Goal: Transaction & Acquisition: Purchase product/service

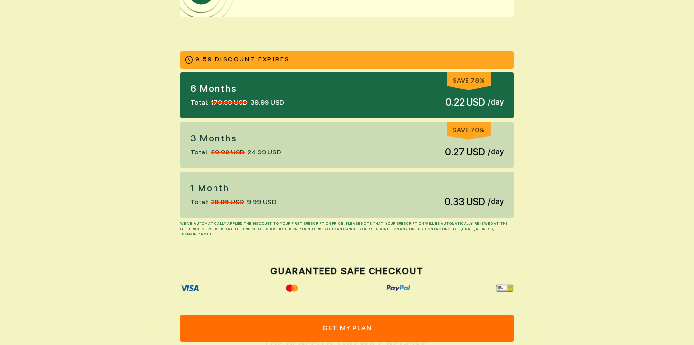
scroll to position [203, 0]
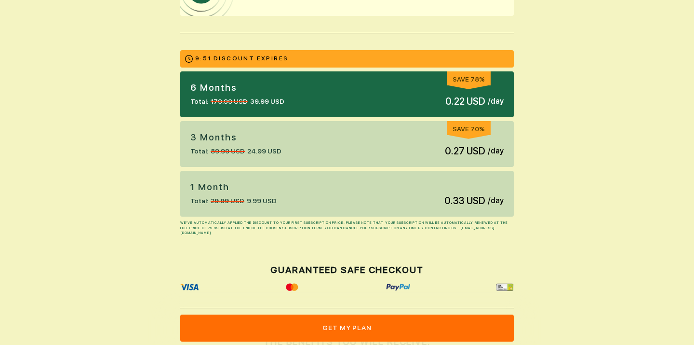
click at [295, 144] on div "3 Months Total: 89.99 USD 24.99 USD Save 70% 0.27 USD / day" at bounding box center [346, 144] width 333 height 46
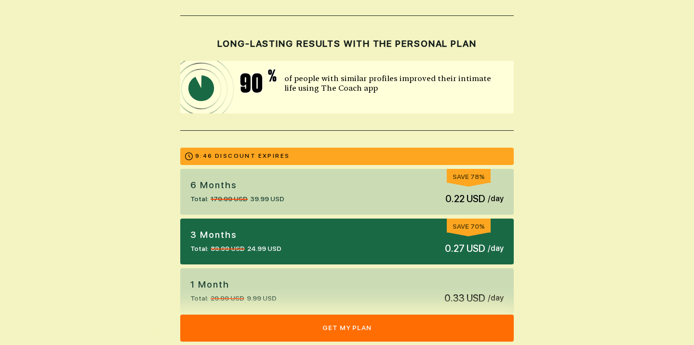
scroll to position [0, 0]
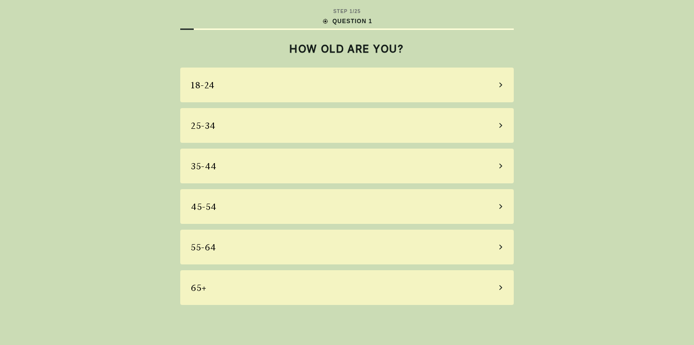
click at [274, 122] on div "25-34" at bounding box center [346, 125] width 333 height 35
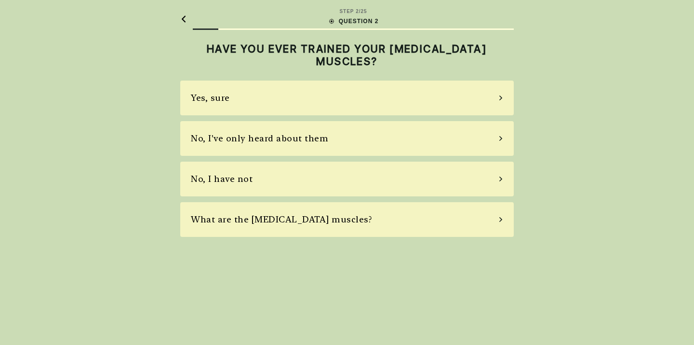
click at [276, 183] on div "No, I have not" at bounding box center [346, 178] width 333 height 35
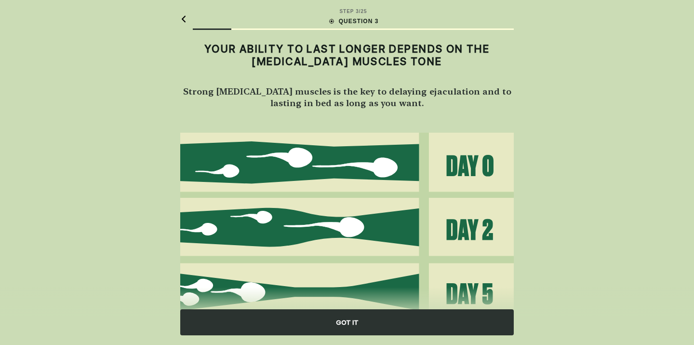
click at [288, 322] on div "GOT IT" at bounding box center [346, 322] width 333 height 26
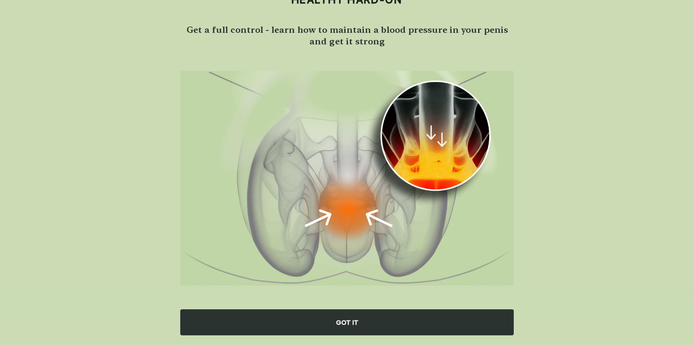
scroll to position [67, 0]
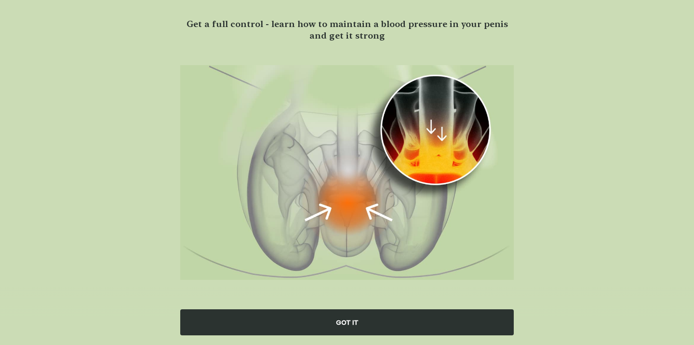
click at [306, 323] on div "GOT IT" at bounding box center [346, 322] width 333 height 26
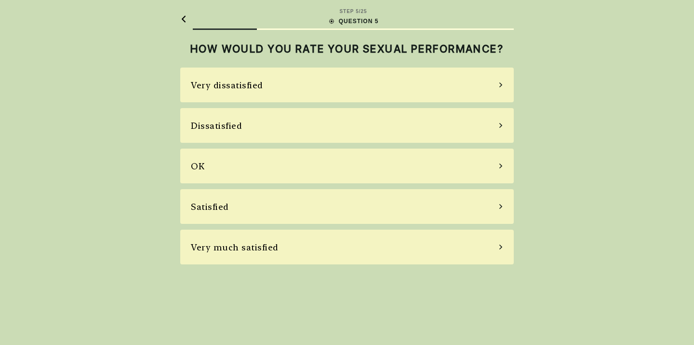
click at [280, 128] on div "Dissatisfied" at bounding box center [346, 125] width 333 height 35
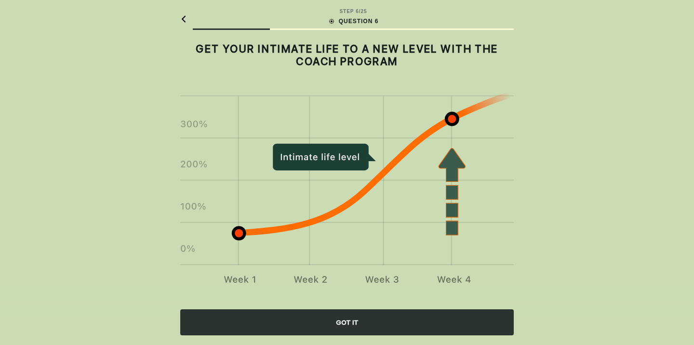
click at [314, 331] on div "GOT IT" at bounding box center [346, 322] width 333 height 26
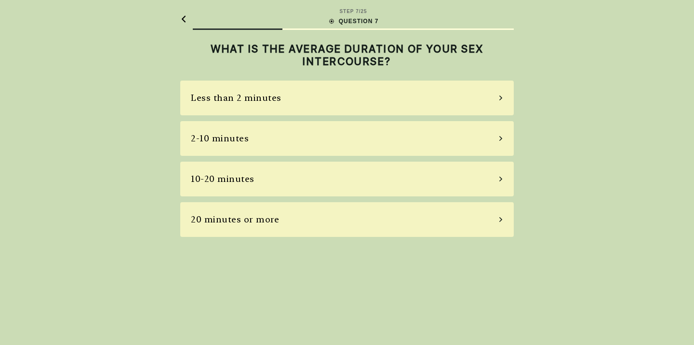
click at [293, 98] on div "Less than 2 minutes" at bounding box center [346, 97] width 333 height 35
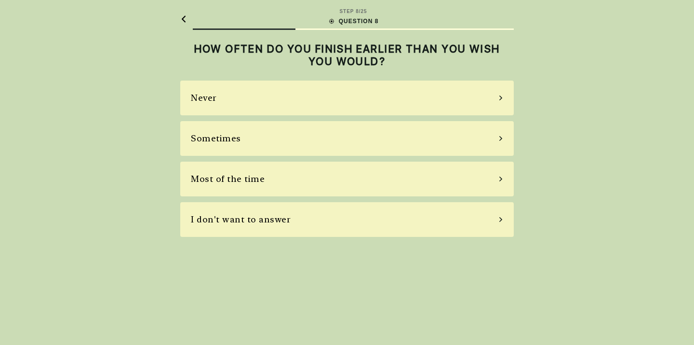
click at [262, 181] on div "Most of the time" at bounding box center [228, 178] width 74 height 13
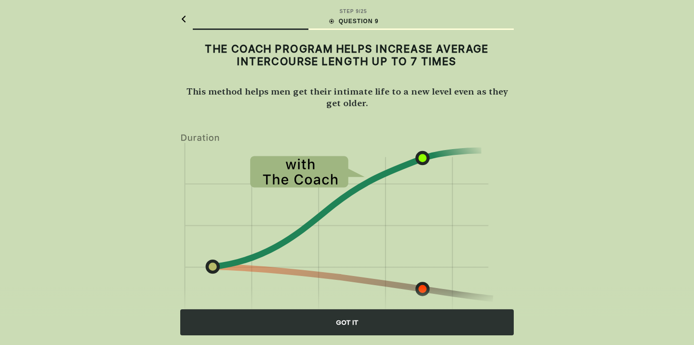
click at [311, 317] on div "GOT IT" at bounding box center [346, 322] width 333 height 26
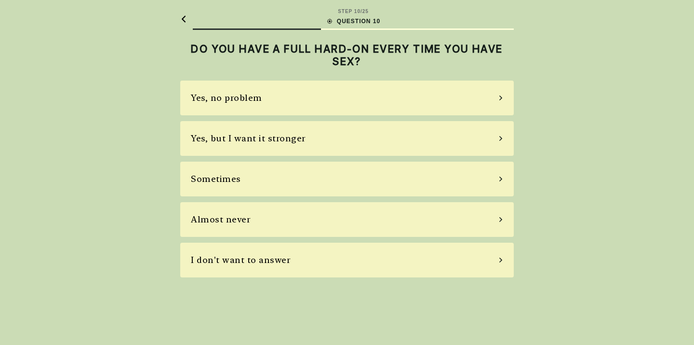
click at [296, 217] on div "Almost never" at bounding box center [346, 219] width 333 height 35
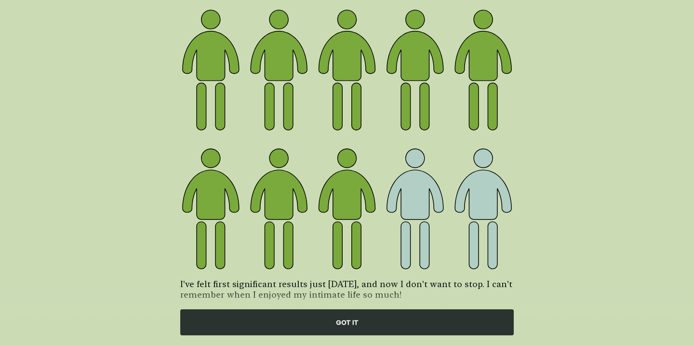
scroll to position [103, 0]
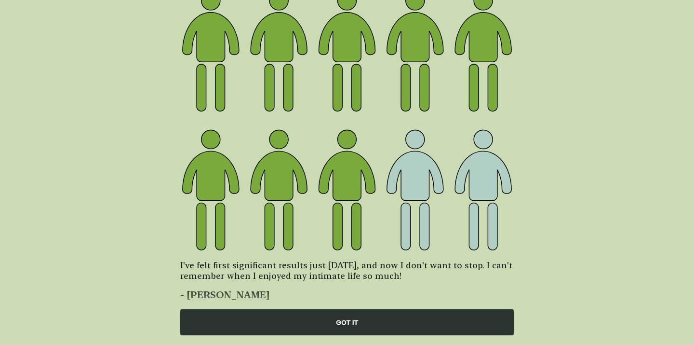
click at [298, 321] on div "GOT IT" at bounding box center [346, 322] width 333 height 26
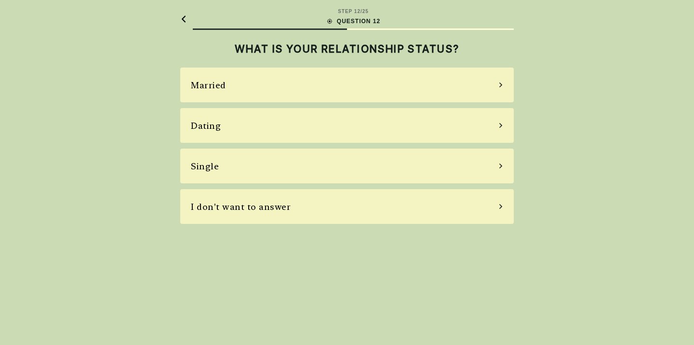
scroll to position [0, 0]
click at [315, 82] on div "Married" at bounding box center [346, 84] width 333 height 35
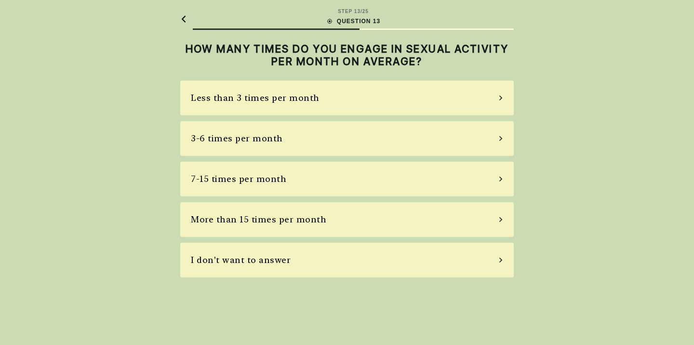
click at [288, 192] on div "7-15 times per month" at bounding box center [346, 178] width 333 height 35
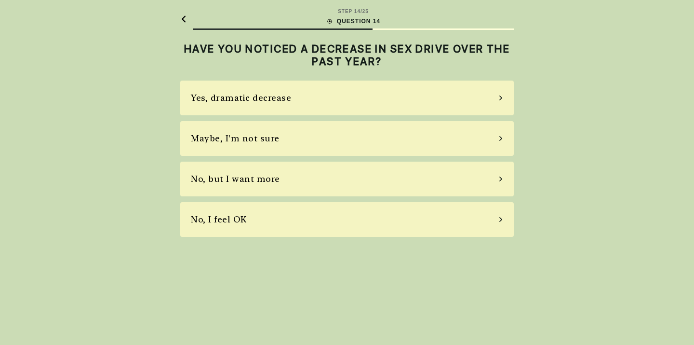
click at [280, 143] on div "Maybe, I'm not sure" at bounding box center [346, 138] width 333 height 35
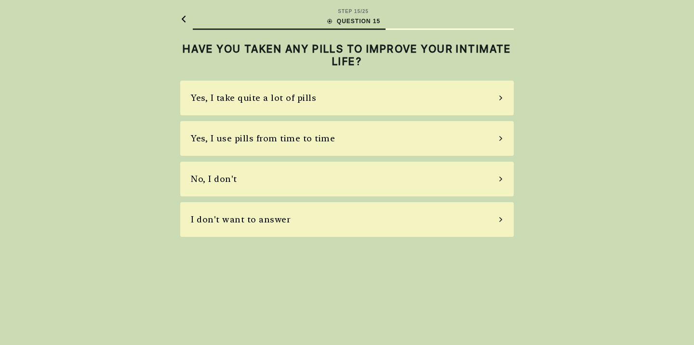
click at [261, 187] on div "No, I don't" at bounding box center [346, 178] width 333 height 35
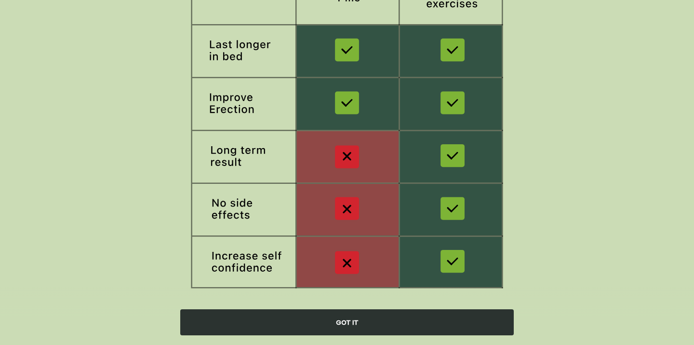
scroll to position [153, 0]
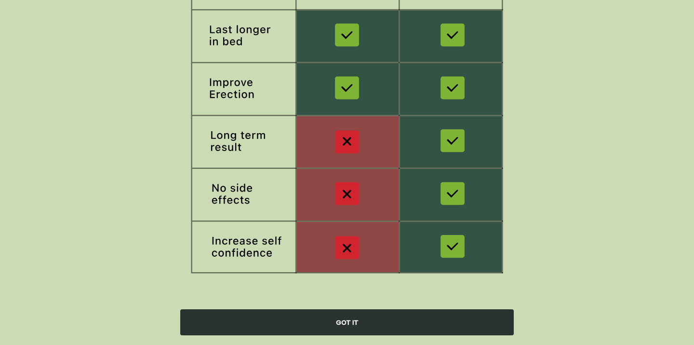
click at [283, 311] on div "GOT IT" at bounding box center [346, 322] width 333 height 26
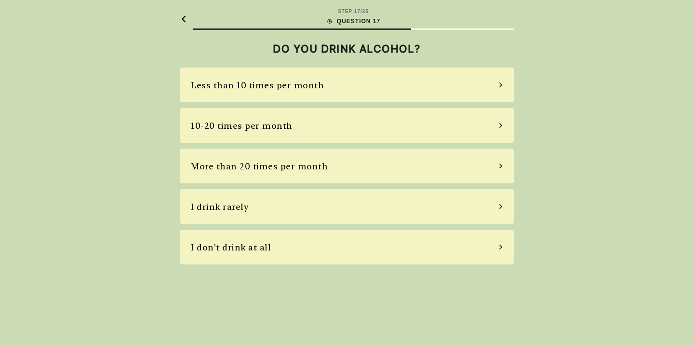
click at [288, 126] on div "10-20 times per month" at bounding box center [242, 125] width 102 height 13
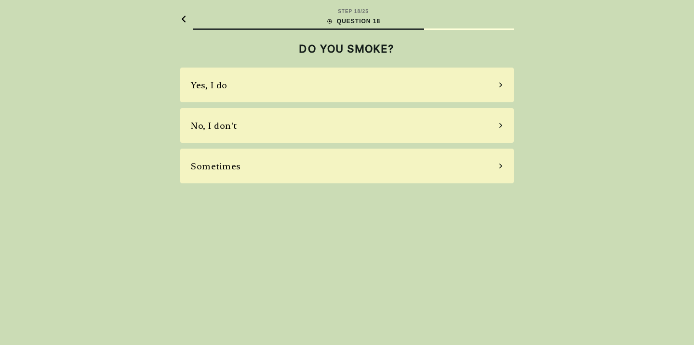
click at [288, 126] on div "No, I don't" at bounding box center [346, 125] width 333 height 35
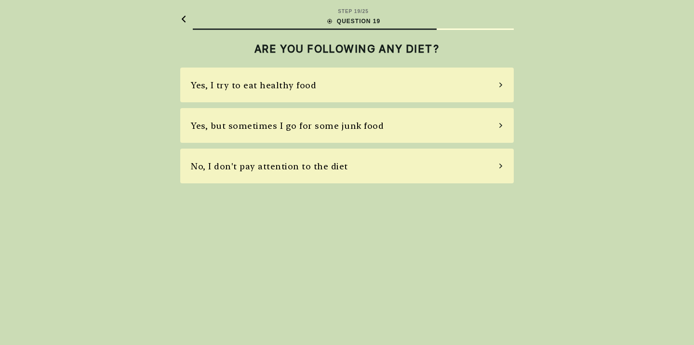
click at [286, 137] on div "Yes, but sometimes I go for some junk food" at bounding box center [346, 125] width 333 height 35
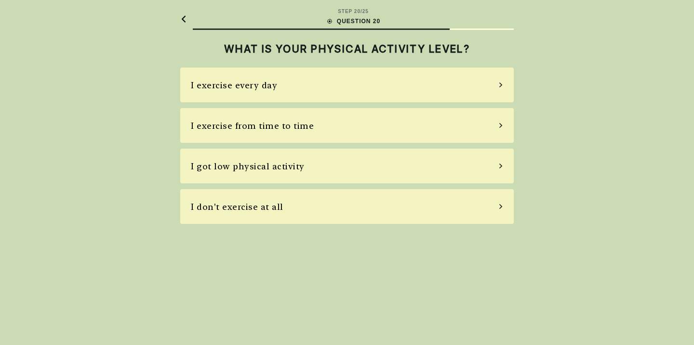
click at [311, 129] on div "I exercise from time to time" at bounding box center [346, 125] width 333 height 35
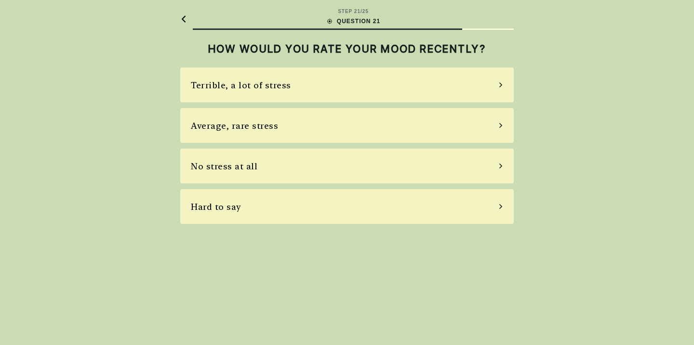
click at [311, 129] on div "Average, rare stress" at bounding box center [346, 125] width 333 height 35
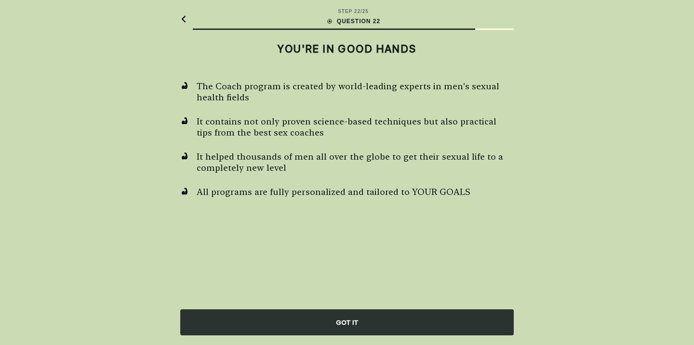
click at [325, 315] on div "GOT IT" at bounding box center [346, 322] width 333 height 26
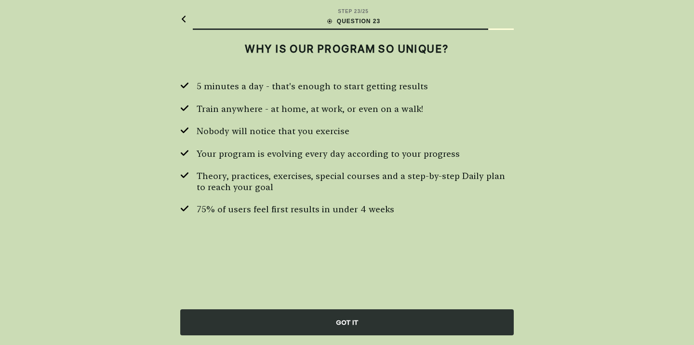
click at [330, 320] on div "GOT IT" at bounding box center [346, 322] width 333 height 26
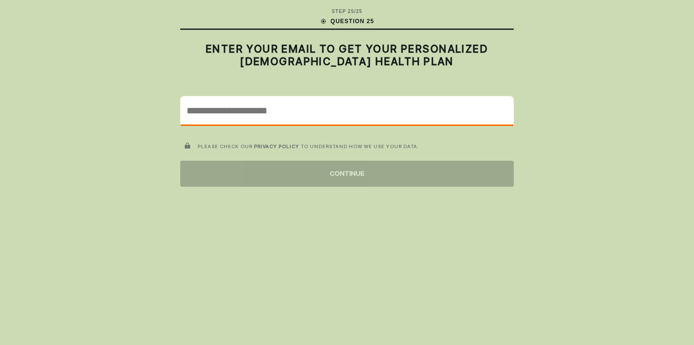
click at [389, 119] on input "email" at bounding box center [347, 110] width 333 height 28
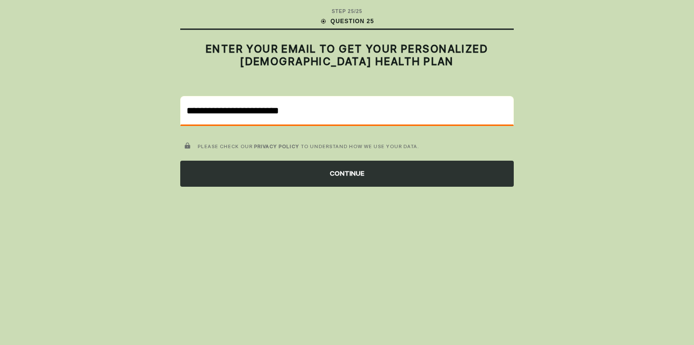
type input "**********"
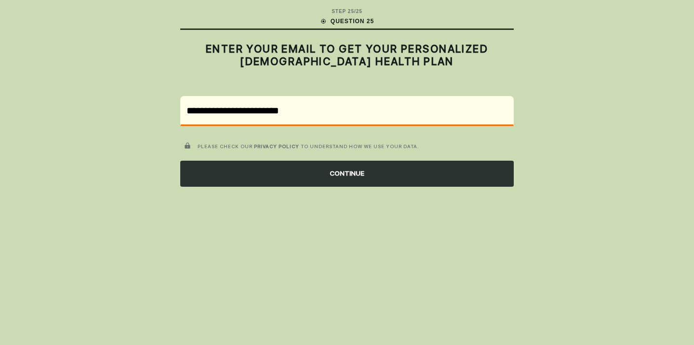
click at [382, 182] on div "CONTINUE" at bounding box center [346, 173] width 333 height 26
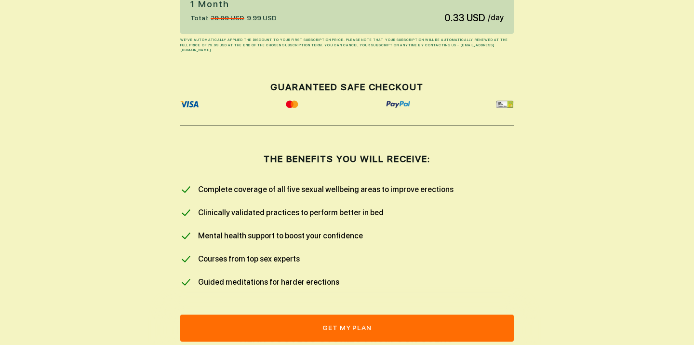
scroll to position [408, 0]
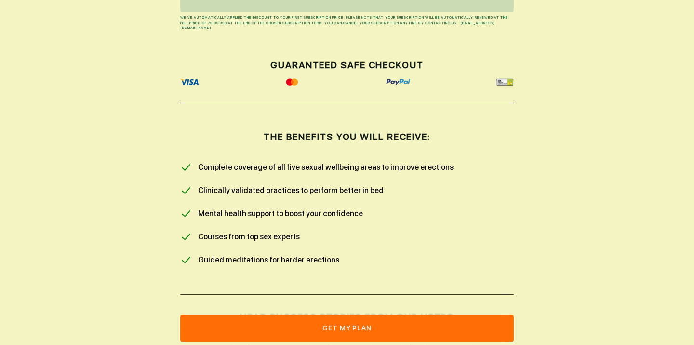
click at [336, 322] on button "get my plan" at bounding box center [346, 327] width 333 height 27
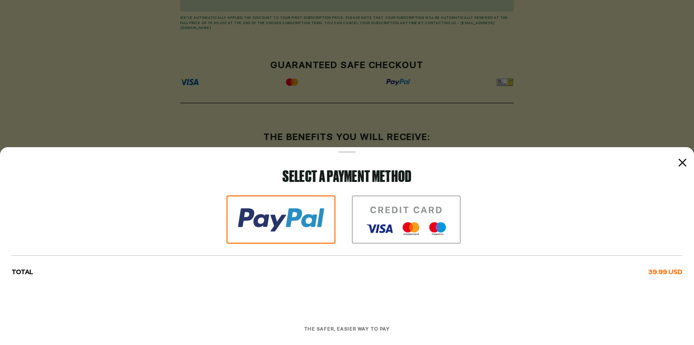
click at [402, 217] on img at bounding box center [406, 219] width 109 height 48
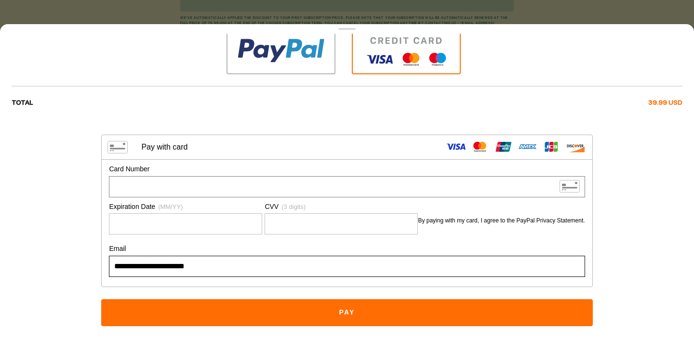
scroll to position [50, 0]
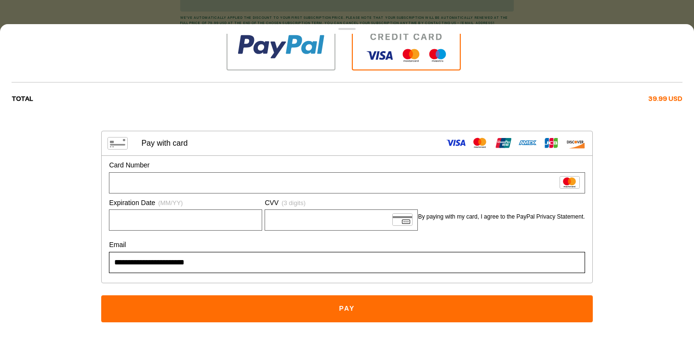
click at [342, 309] on button "Pay" at bounding box center [346, 308] width 491 height 27
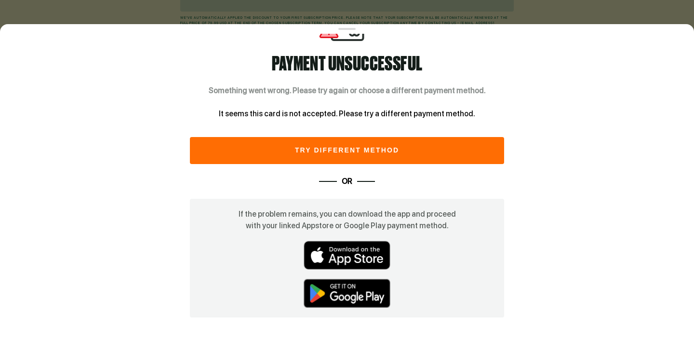
click at [397, 157] on button "try different method" at bounding box center [347, 150] width 314 height 27
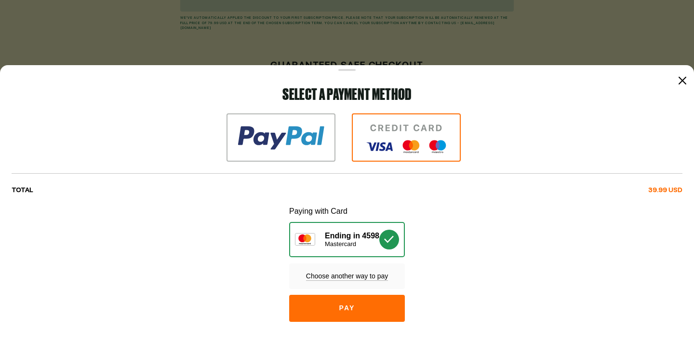
click at [373, 245] on div "Mastercard" at bounding box center [352, 244] width 54 height 8
click at [351, 277] on span "Choose another way to pay" at bounding box center [347, 276] width 82 height 9
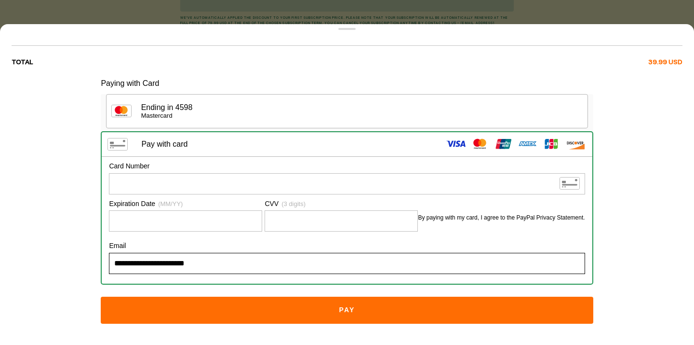
scroll to position [88, 0]
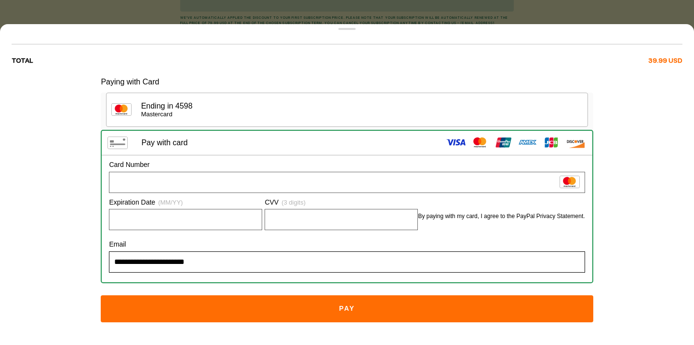
click at [239, 311] on button "Pay" at bounding box center [347, 308] width 492 height 27
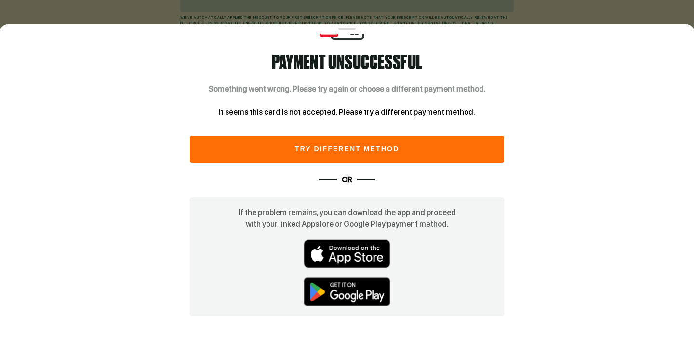
scroll to position [0, 0]
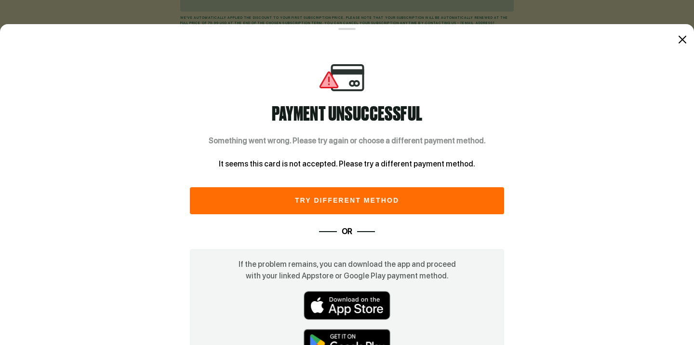
click at [685, 44] on div at bounding box center [683, 40] width 12 height 12
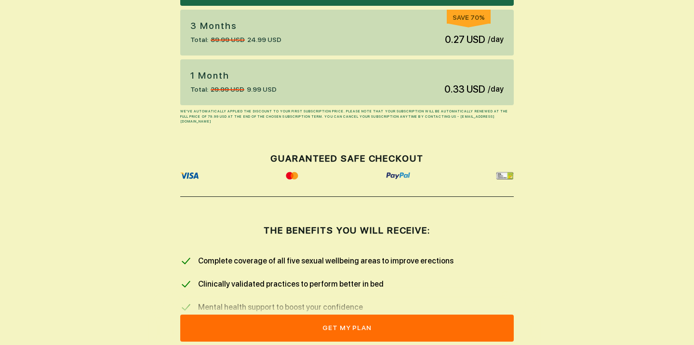
scroll to position [474, 0]
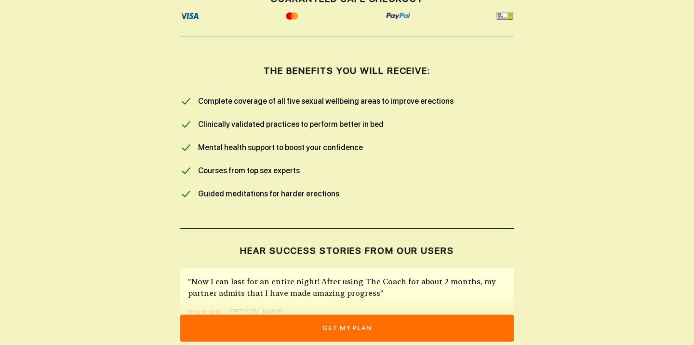
click at [401, 317] on button "get my plan" at bounding box center [346, 327] width 333 height 27
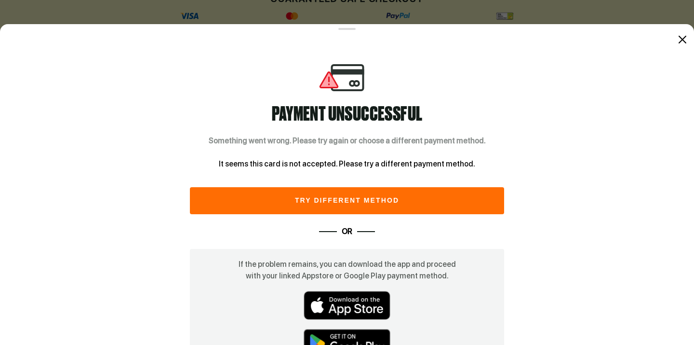
click at [352, 210] on button "try different method" at bounding box center [347, 200] width 314 height 27
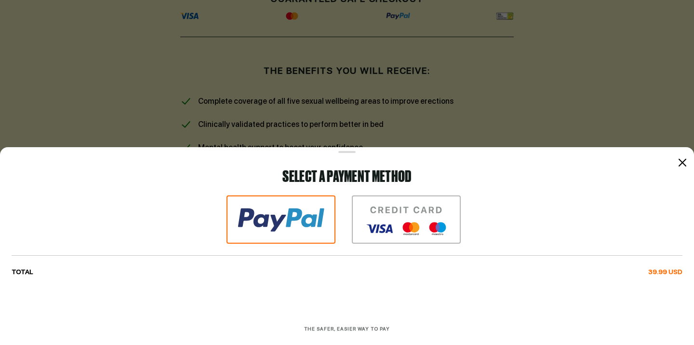
click at [397, 228] on img at bounding box center [406, 219] width 109 height 48
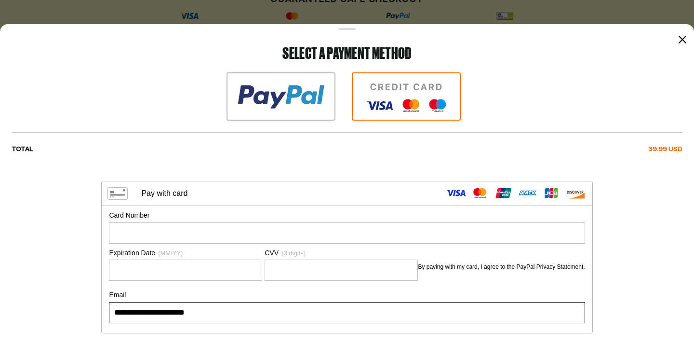
scroll to position [35, 0]
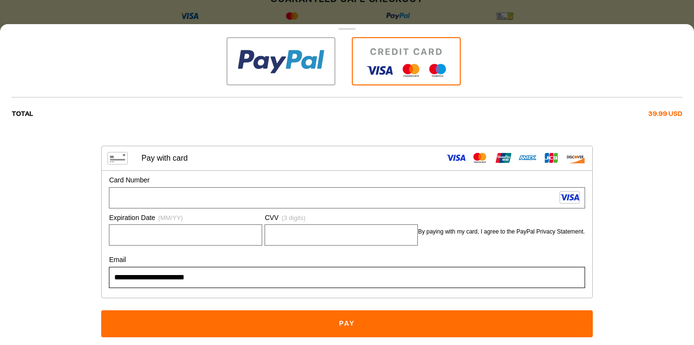
click at [279, 320] on button "Pay" at bounding box center [346, 323] width 491 height 27
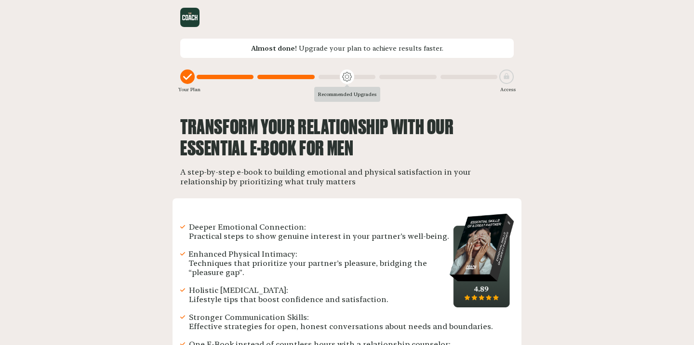
click at [344, 92] on div "Recommended Upgrades" at bounding box center [347, 94] width 66 height 15
click at [346, 81] on icon at bounding box center [347, 76] width 9 height 9
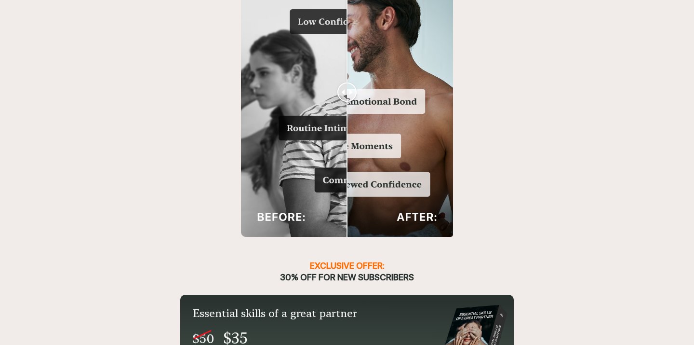
scroll to position [1037, 0]
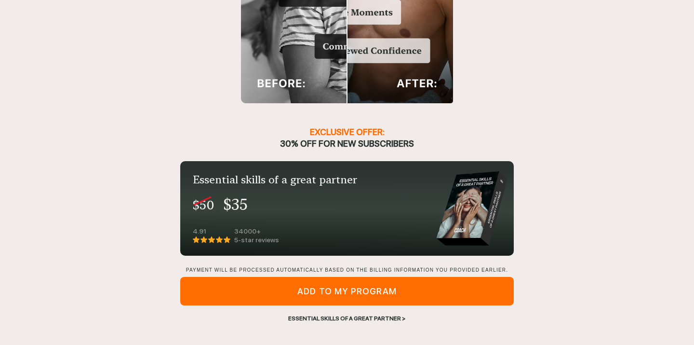
click at [340, 314] on div "Essential skills of a great partner >" at bounding box center [346, 318] width 333 height 9
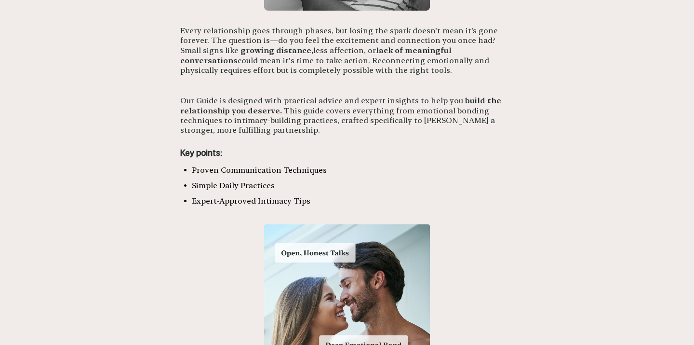
scroll to position [880, 0]
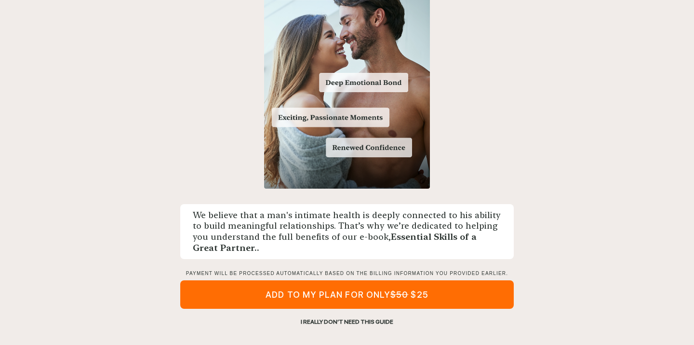
click at [346, 319] on div "I REALLY DON’T NEED THIS GUIDE" at bounding box center [346, 321] width 333 height 9
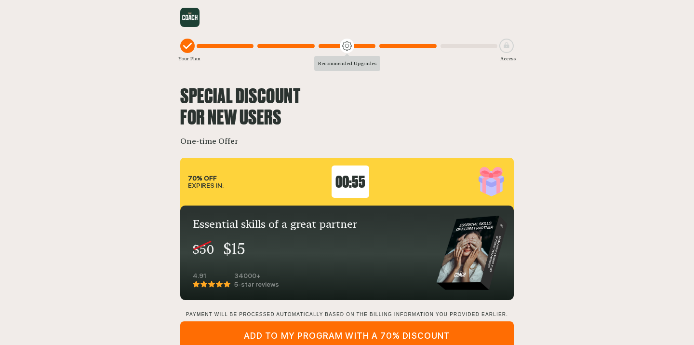
scroll to position [44, 0]
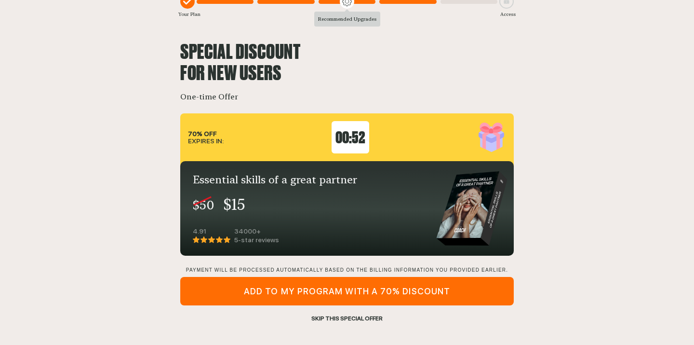
click at [347, 320] on div "SKIP THIS SPECIAL OFFER" at bounding box center [346, 318] width 333 height 9
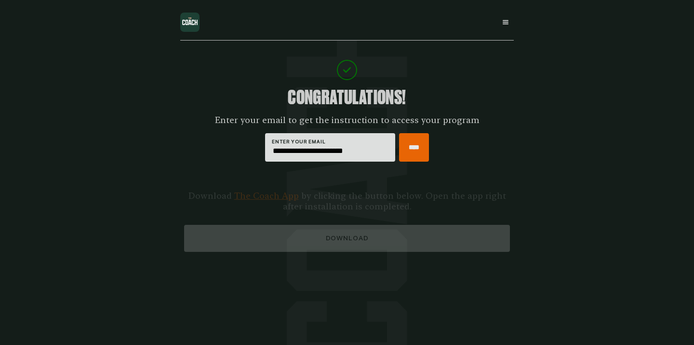
click at [405, 144] on input "****" at bounding box center [414, 147] width 30 height 28
type input "****"
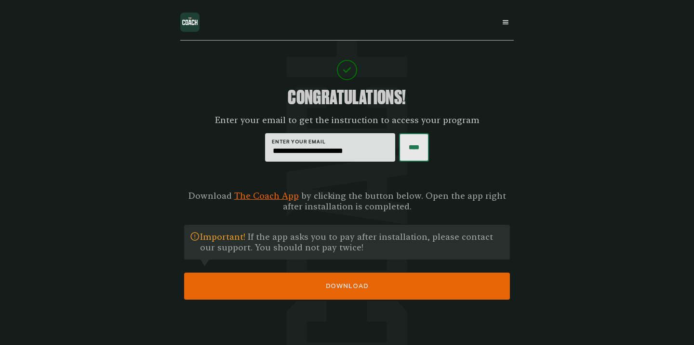
click at [408, 147] on input "****" at bounding box center [414, 147] width 30 height 28
click at [507, 18] on icon at bounding box center [506, 22] width 8 height 8
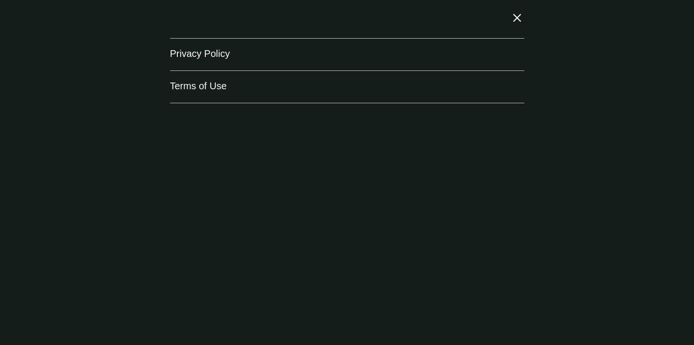
click at [517, 18] on icon at bounding box center [517, 18] width 8 height 8
